Goal: Information Seeking & Learning: Find specific fact

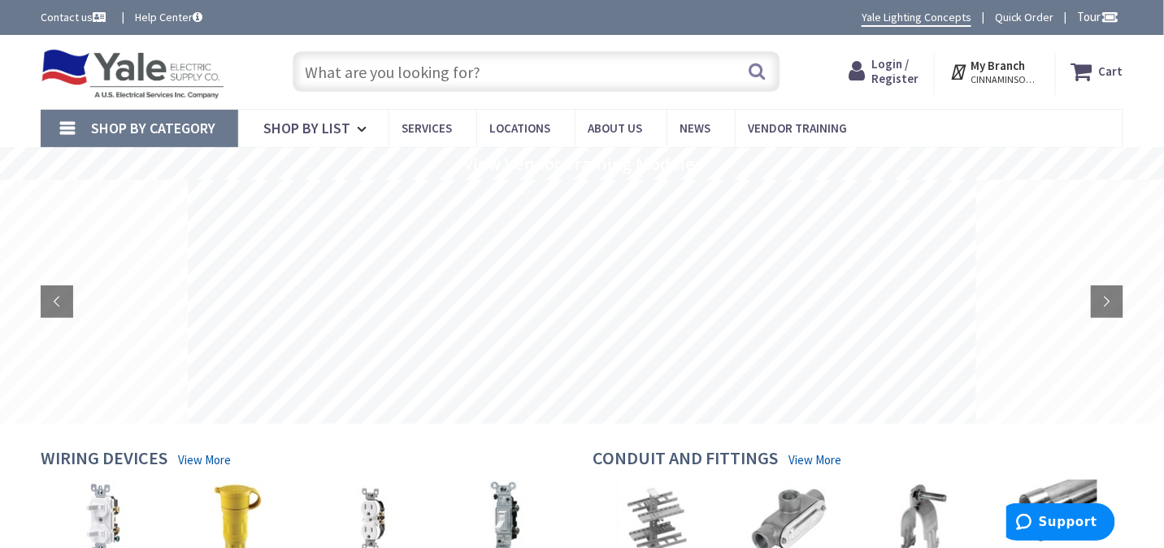
click at [358, 68] on input "text" at bounding box center [537, 71] width 488 height 41
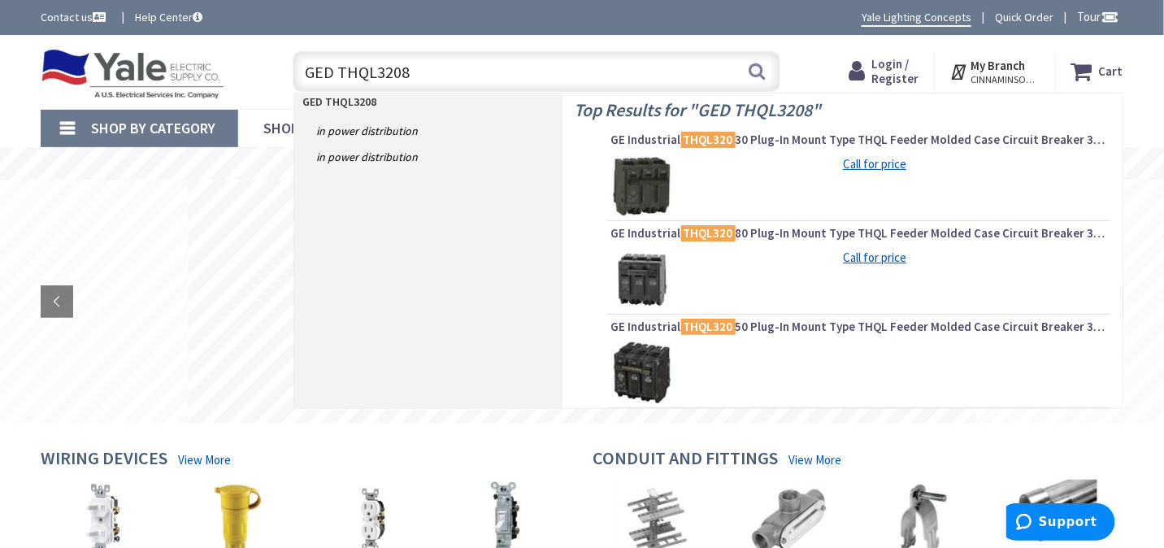
type input "GED THQL32080"
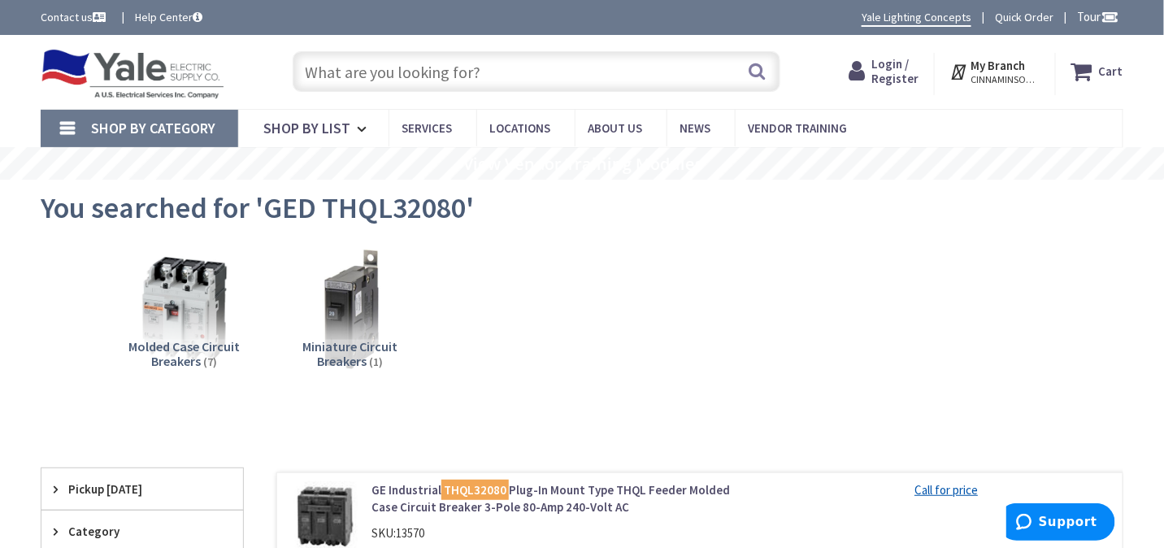
click at [469, 76] on input "text" at bounding box center [537, 71] width 488 height 41
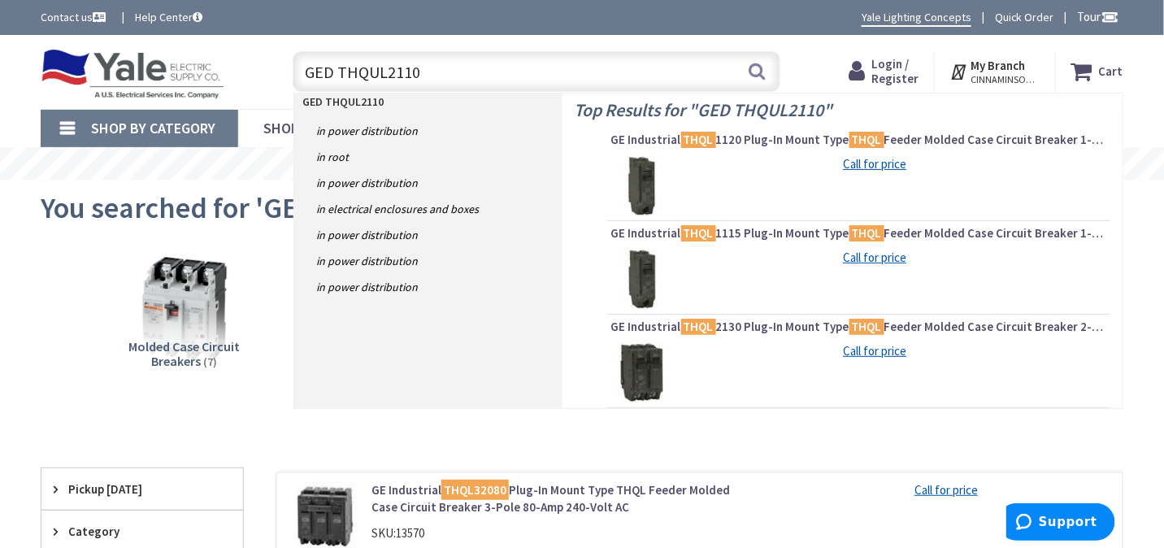
type input "GED THQUL21100"
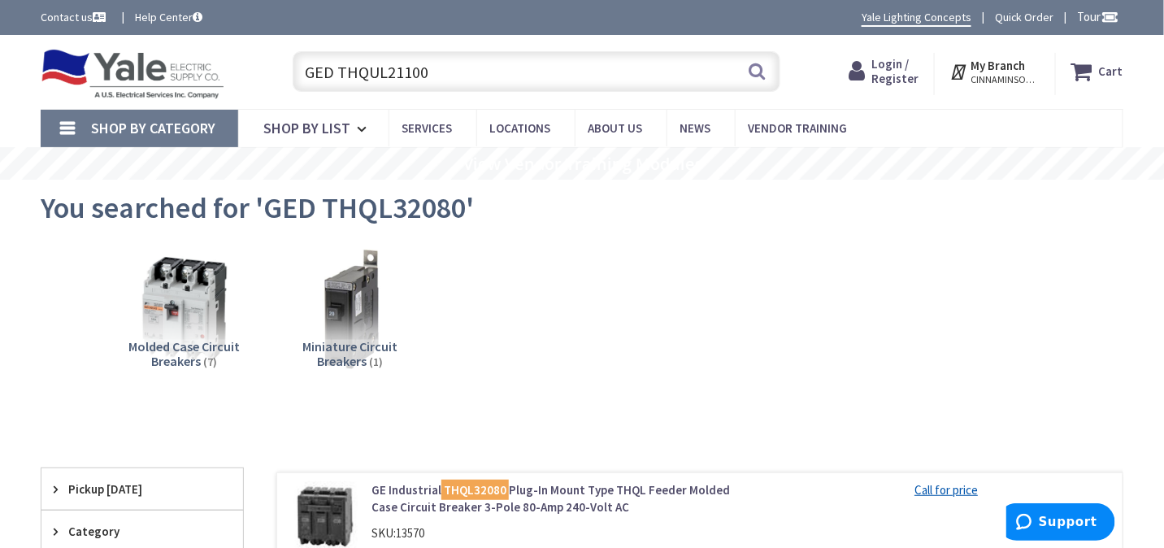
scroll to position [271, 0]
